Goal: Task Accomplishment & Management: Use online tool/utility

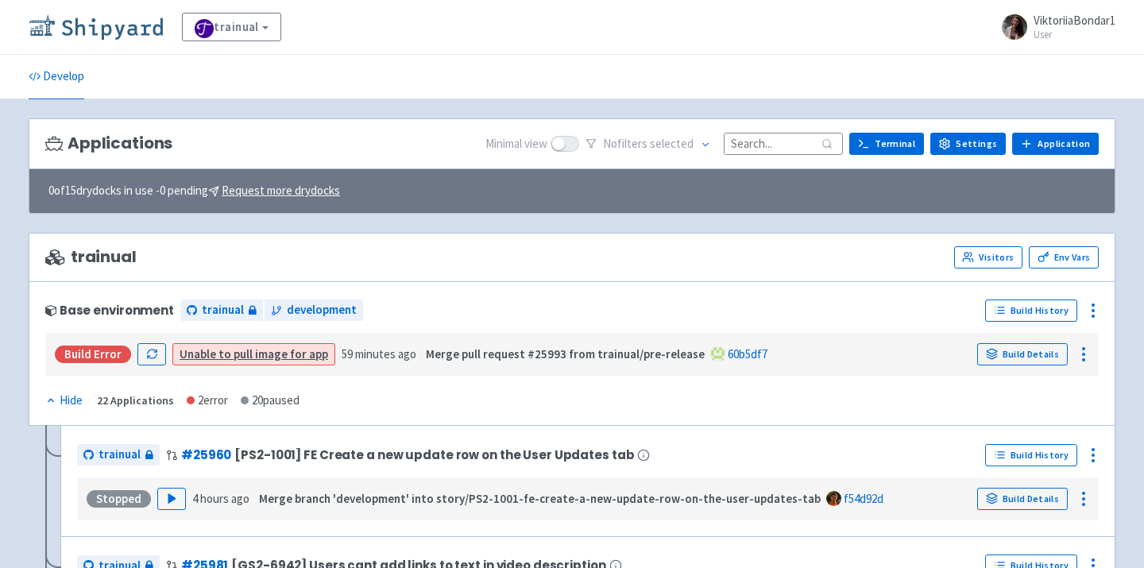
click at [114, 26] on img at bounding box center [96, 26] width 134 height 25
click at [771, 145] on input at bounding box center [783, 143] width 119 height 21
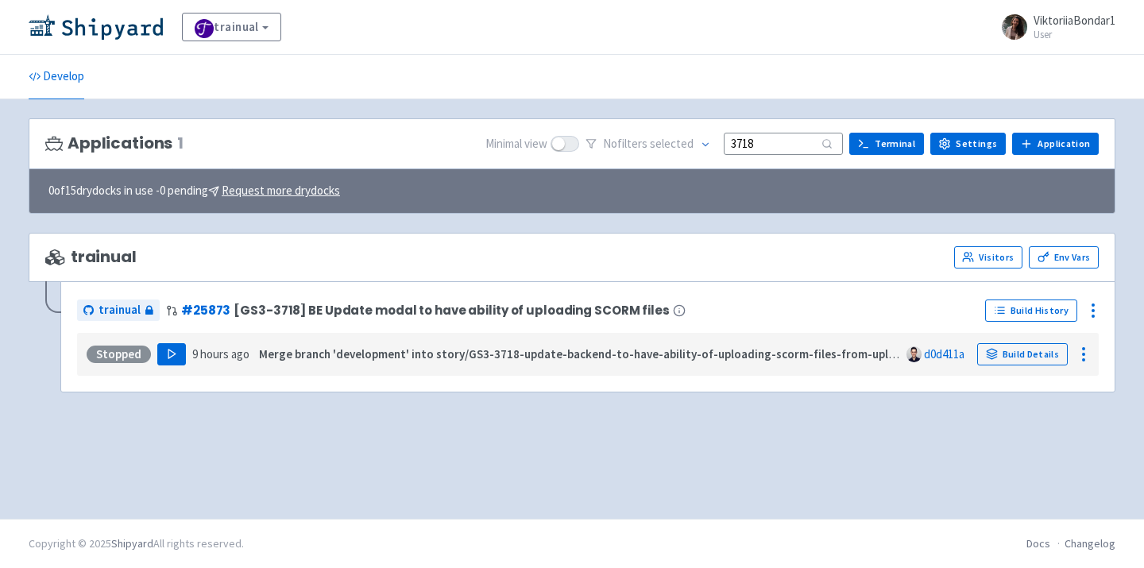
type input "3718"
click at [164, 346] on button "Play" at bounding box center [171, 354] width 29 height 22
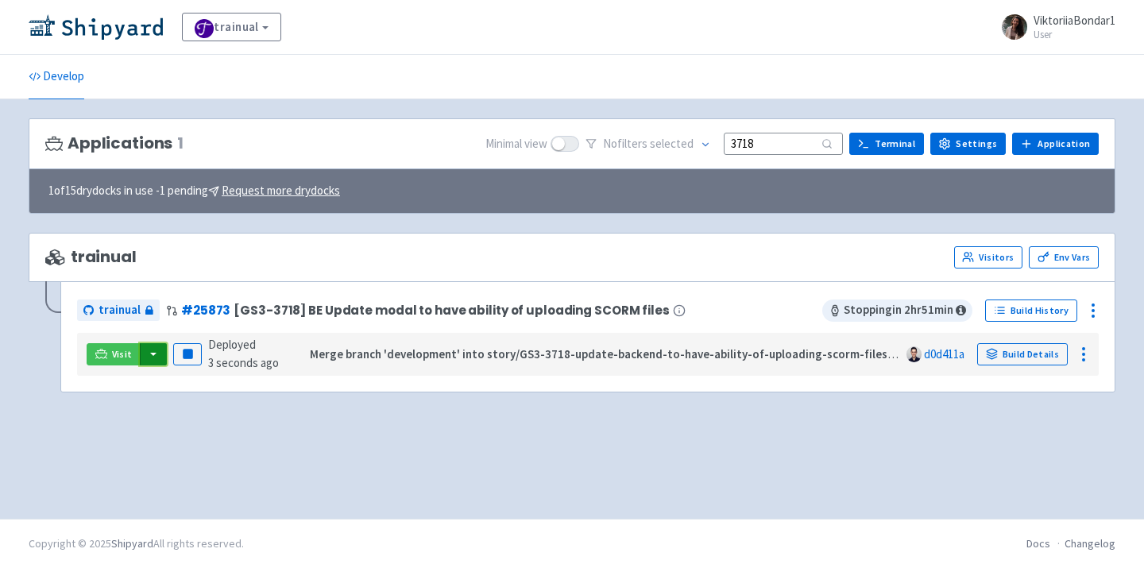
click at [149, 359] on button "button" at bounding box center [153, 354] width 27 height 22
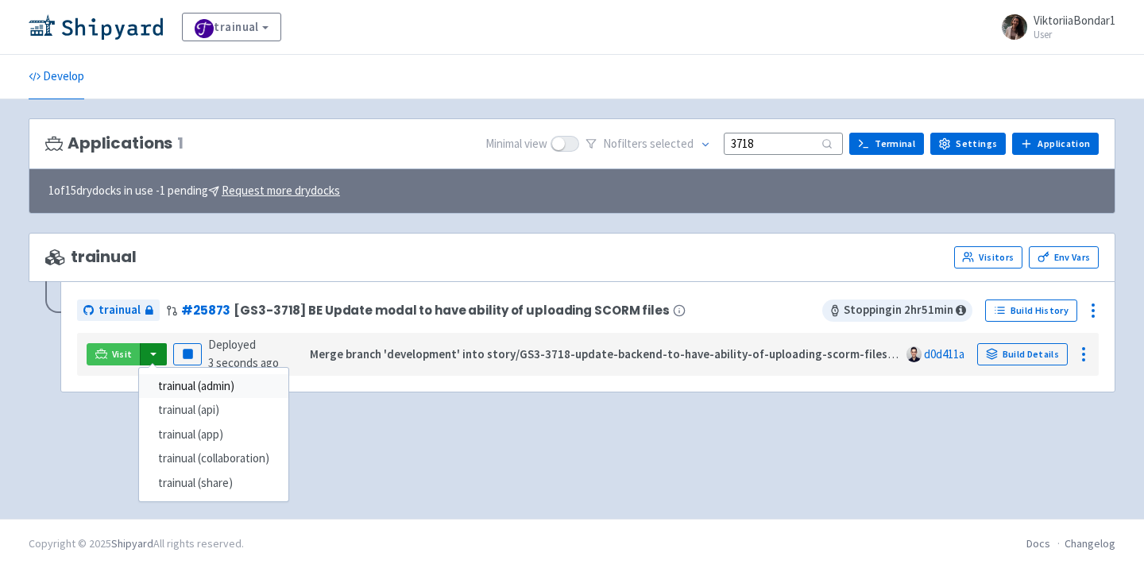
click at [188, 393] on link "trainual (admin)" at bounding box center [213, 386] width 149 height 25
